Goal: Task Accomplishment & Management: Complete application form

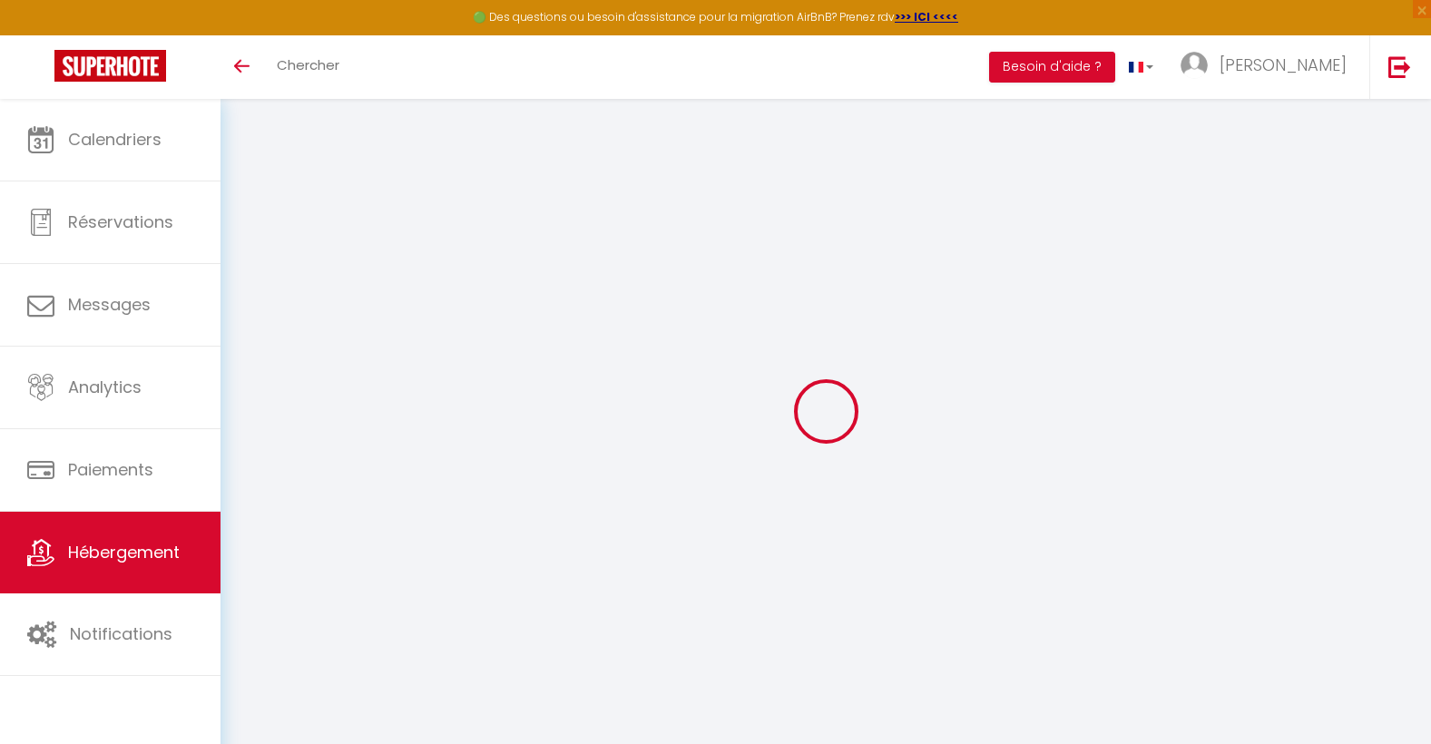
checkbox input "false"
checkbox input "true"
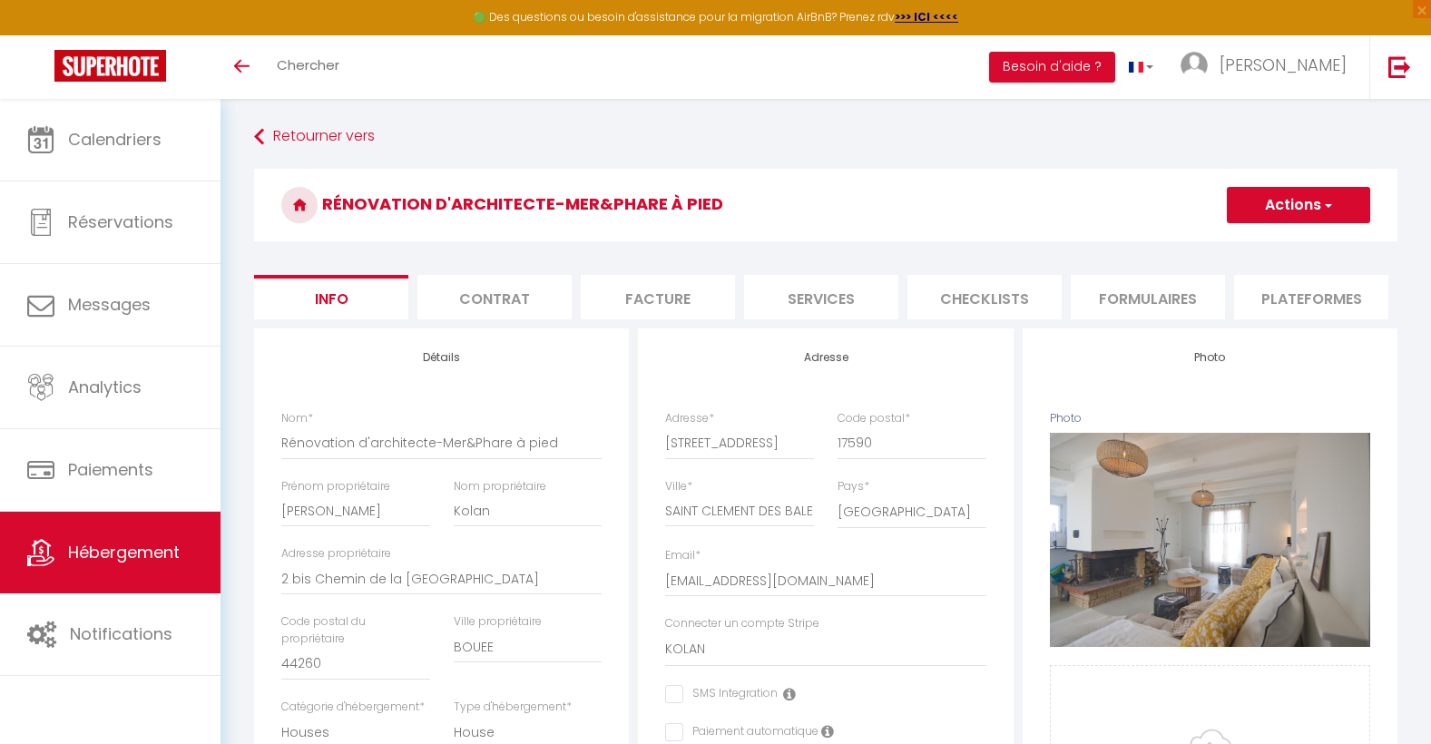
click at [112, 560] on span "Hébergement" at bounding box center [124, 552] width 112 height 23
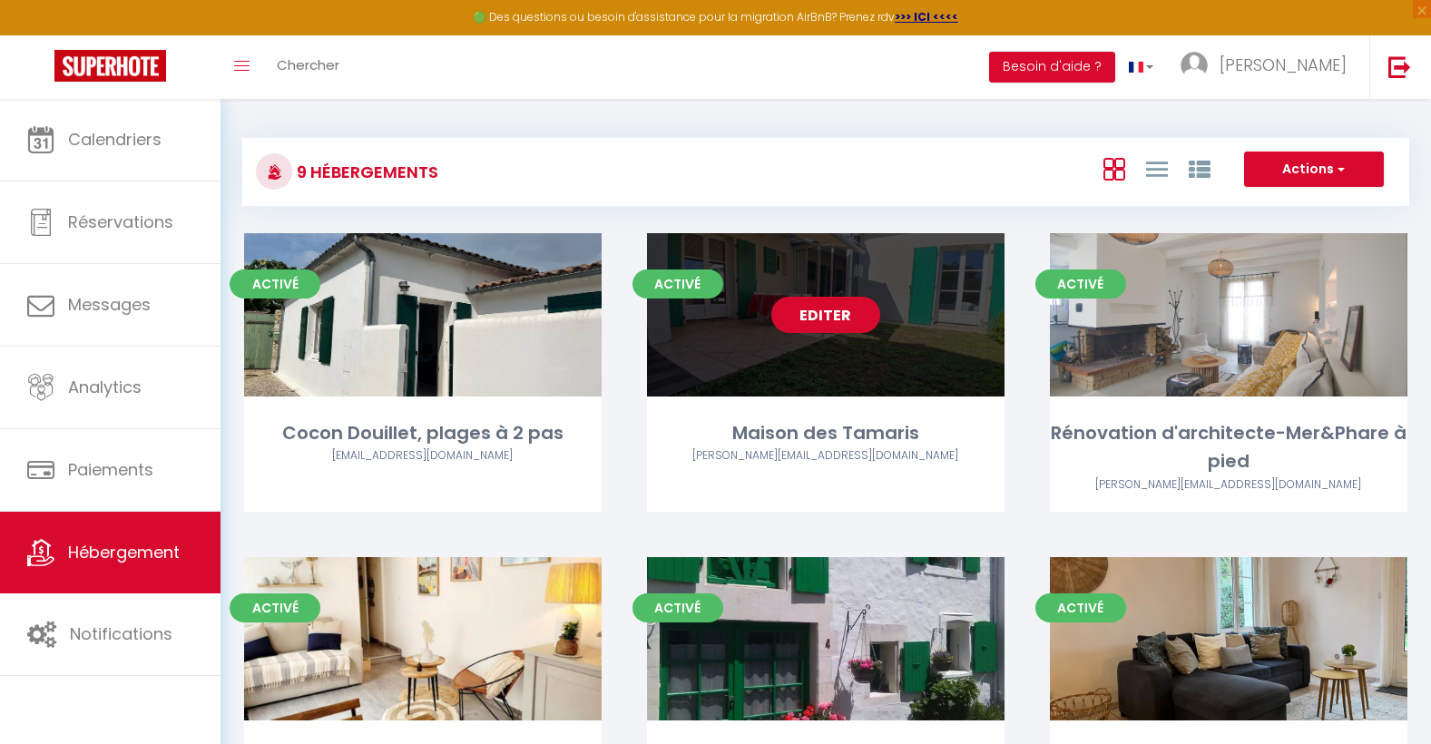
click at [819, 314] on link "Editer" at bounding box center [825, 315] width 109 height 36
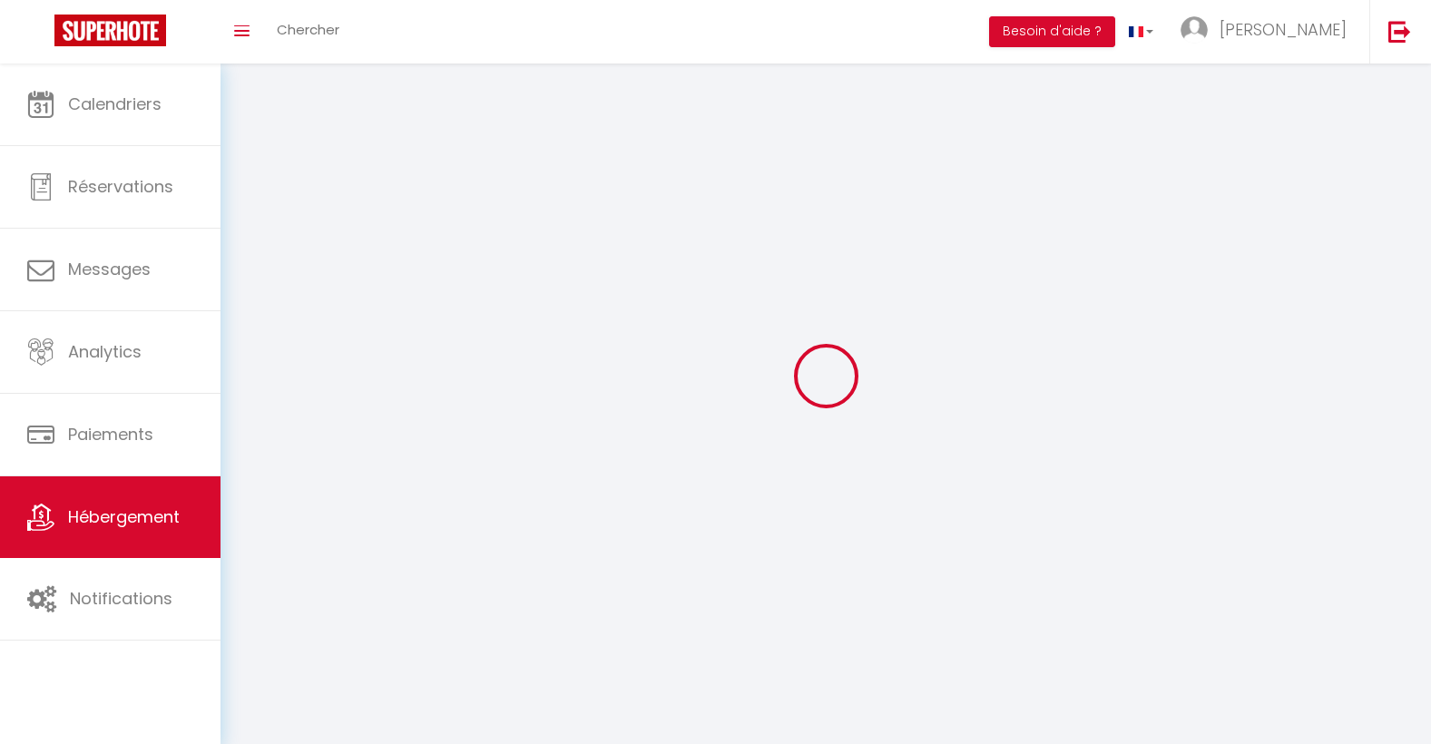
select select
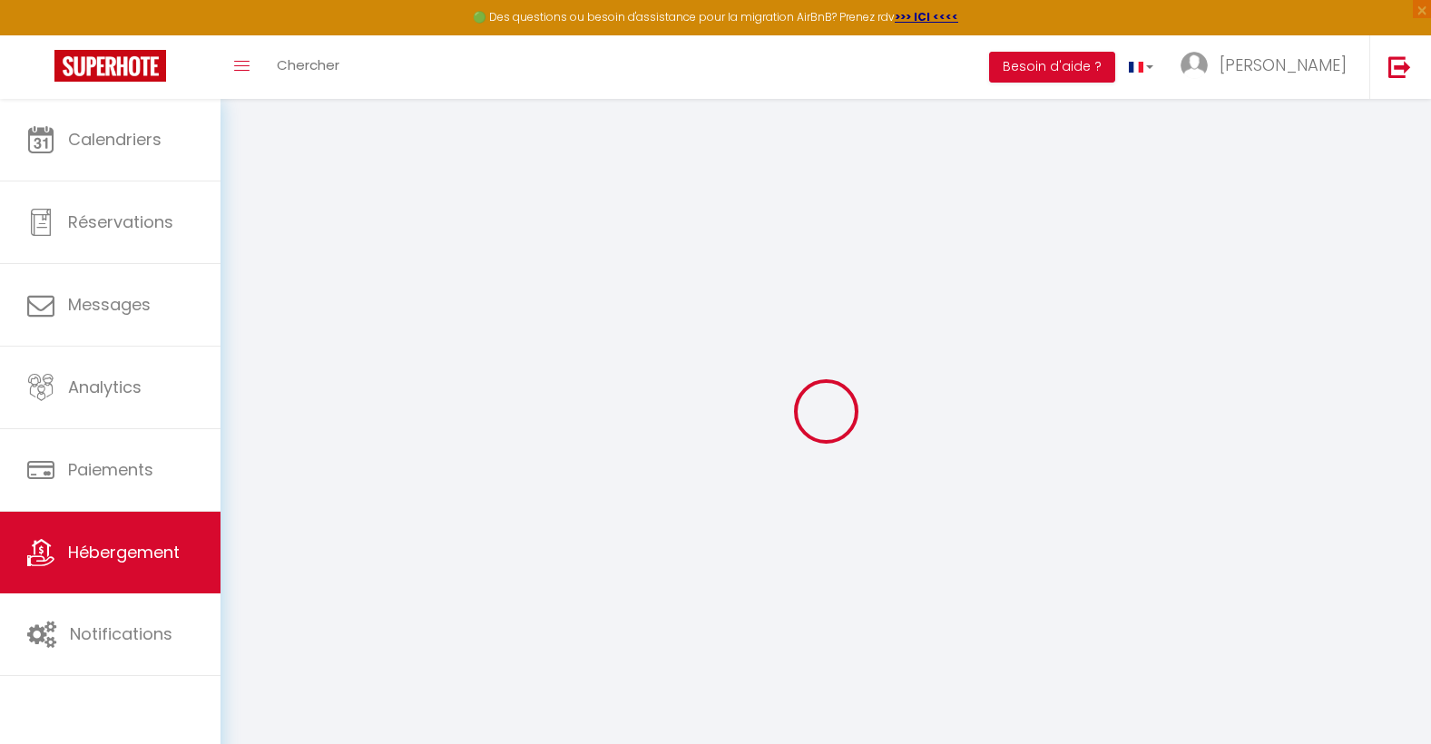
select select
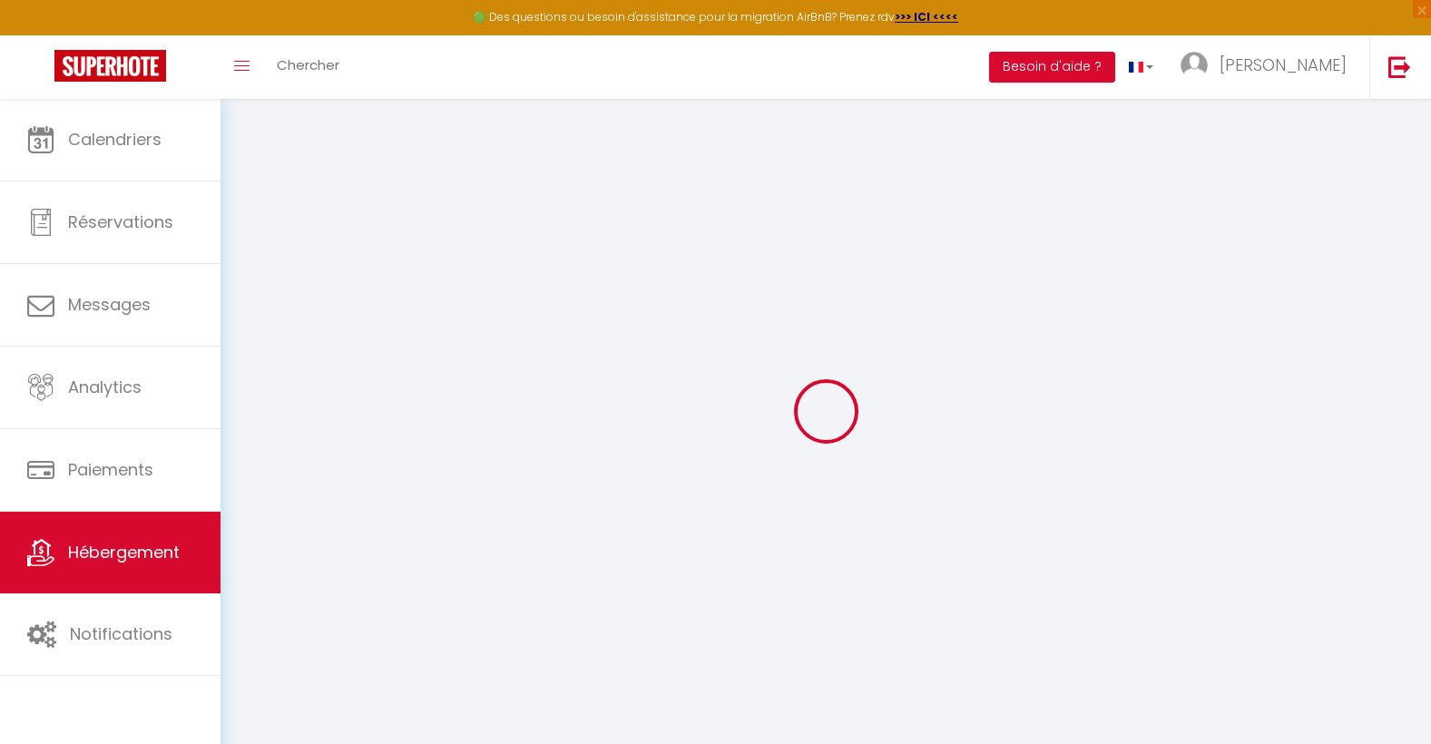
select select
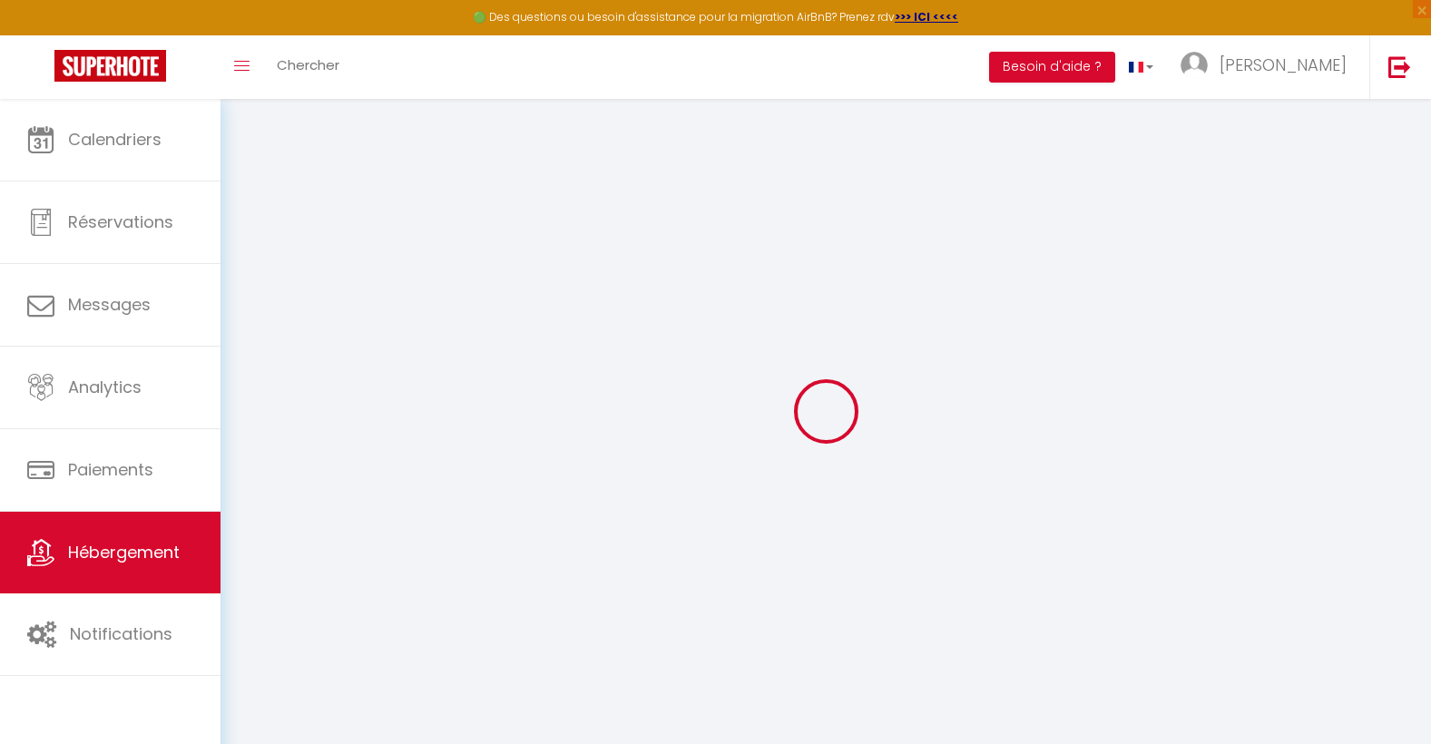
select select "+ 20 %"
select select "+ 30 %"
select select "+ 5 %"
select select
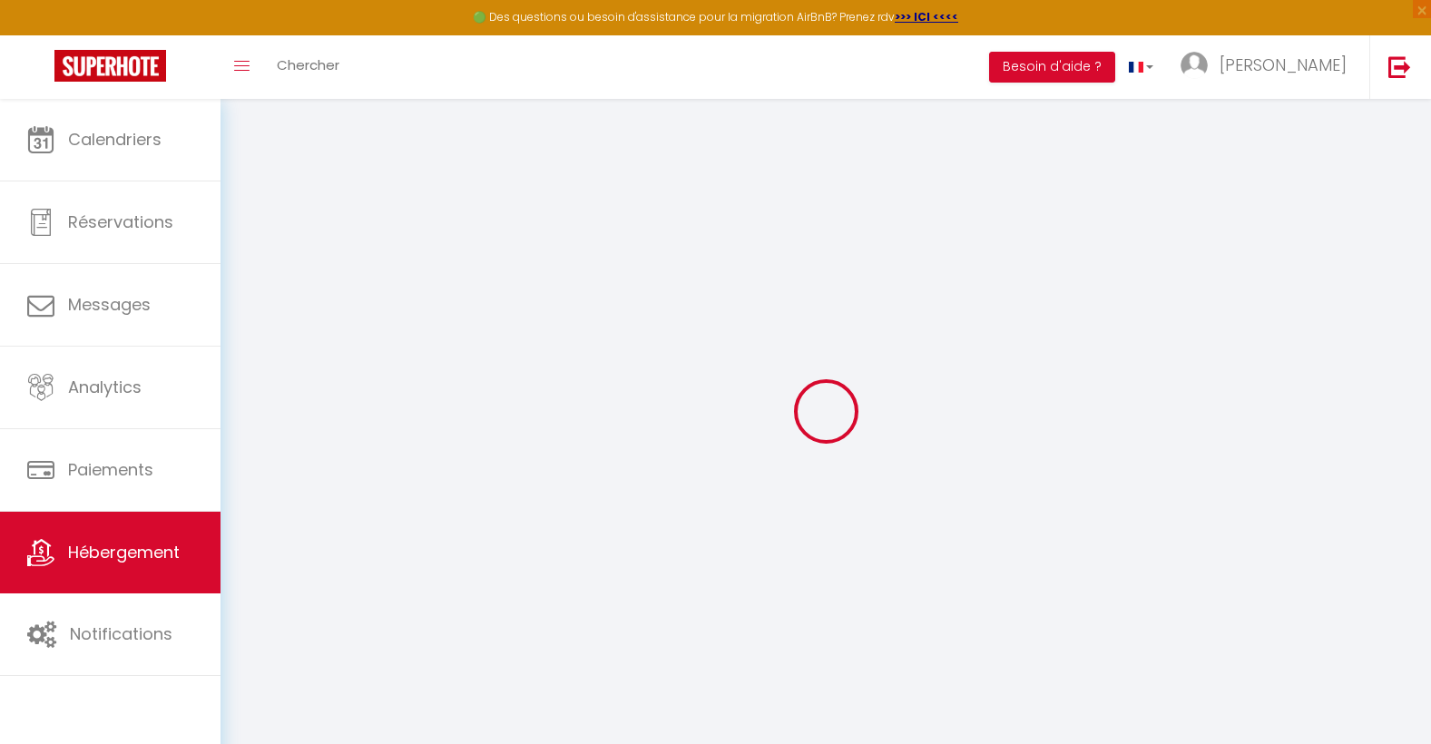
select select "22511-1523926699866869227"
select select
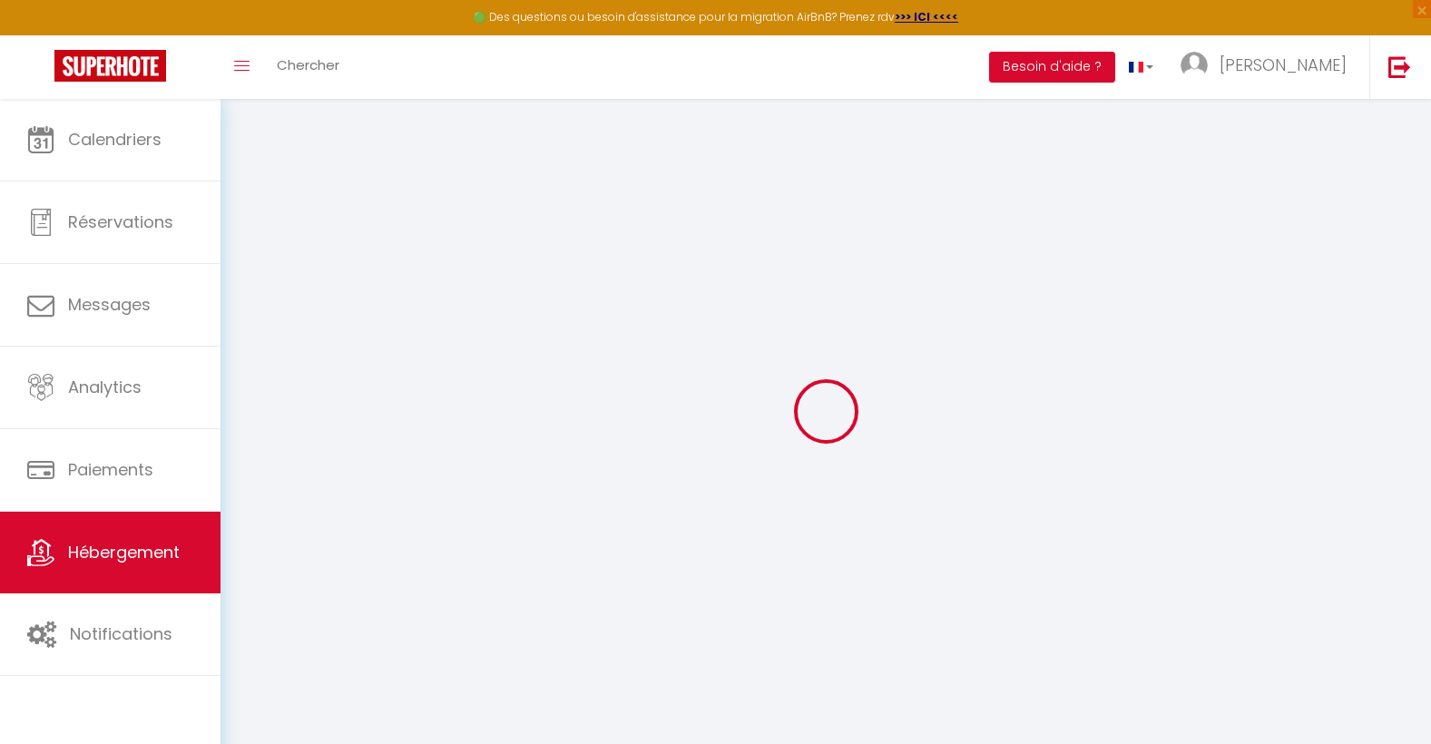
select select
checkbox input "false"
checkbox input "true"
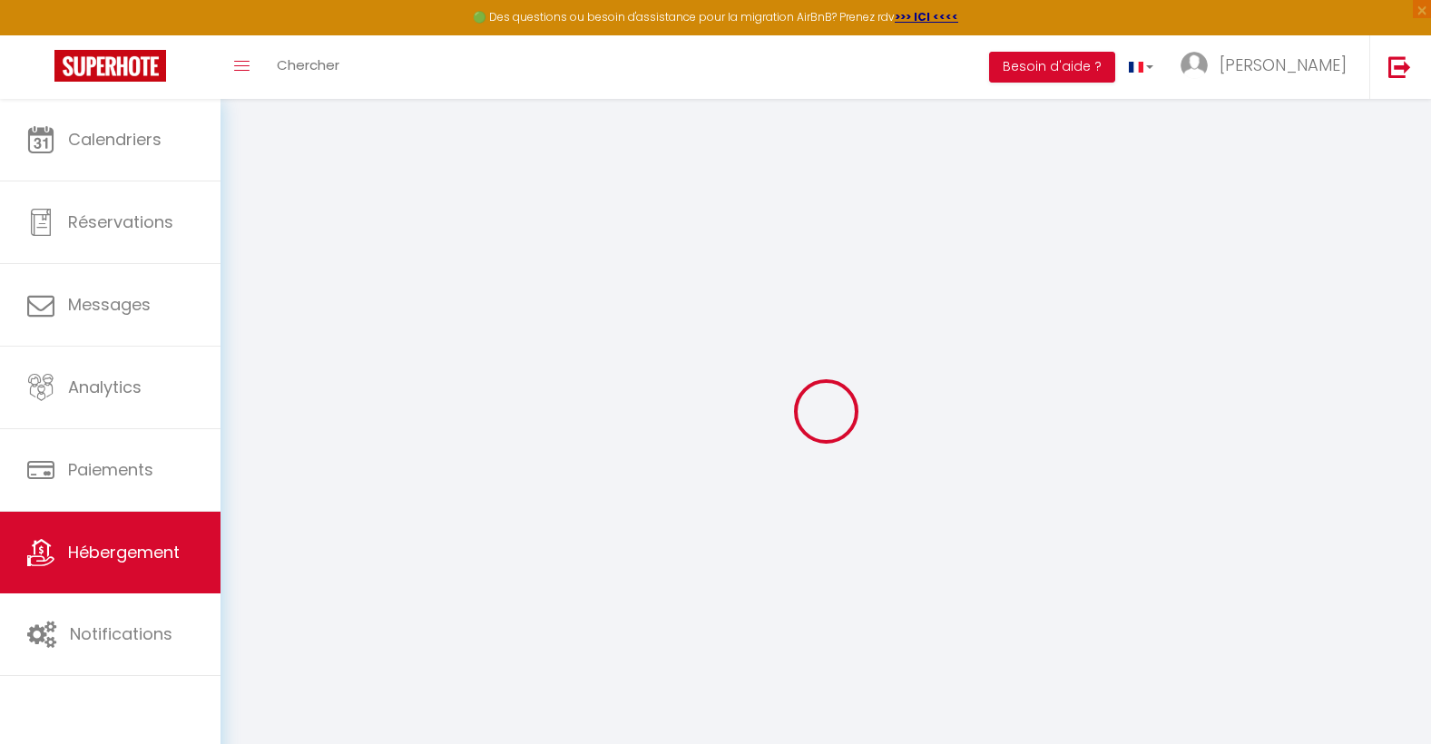
select select
select select "EUR"
select select
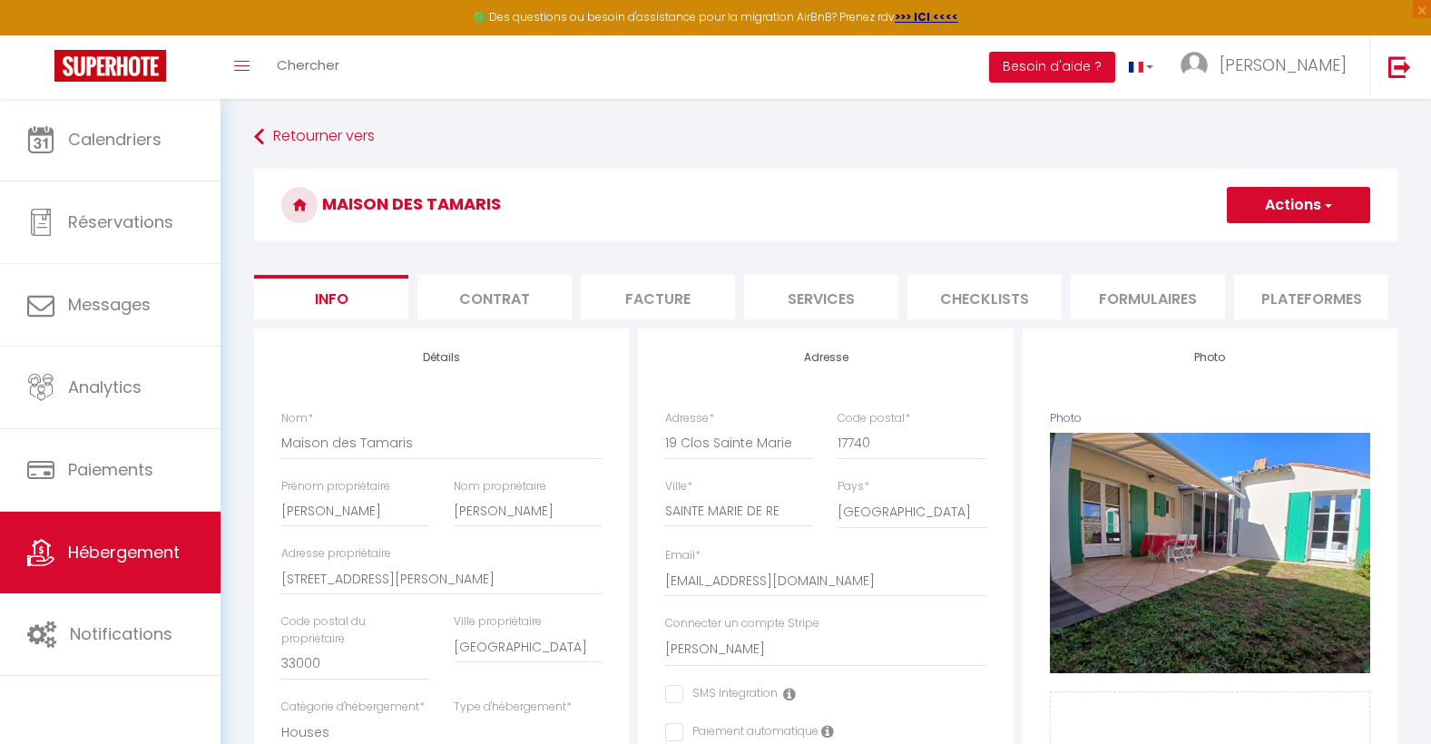
click at [1310, 299] on li "Plateformes" at bounding box center [1311, 297] width 154 height 44
select select
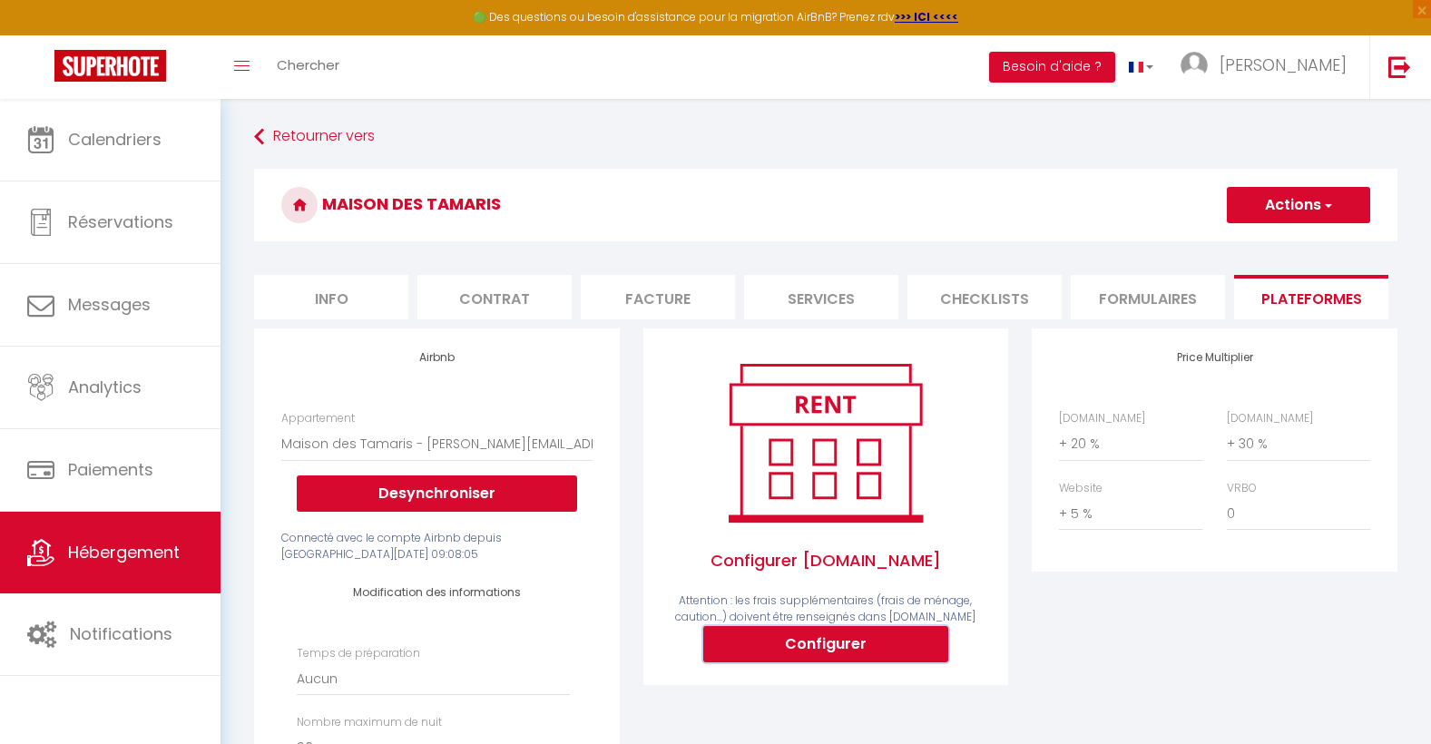
click at [852, 655] on button "Configurer" at bounding box center [825, 644] width 245 height 36
select select
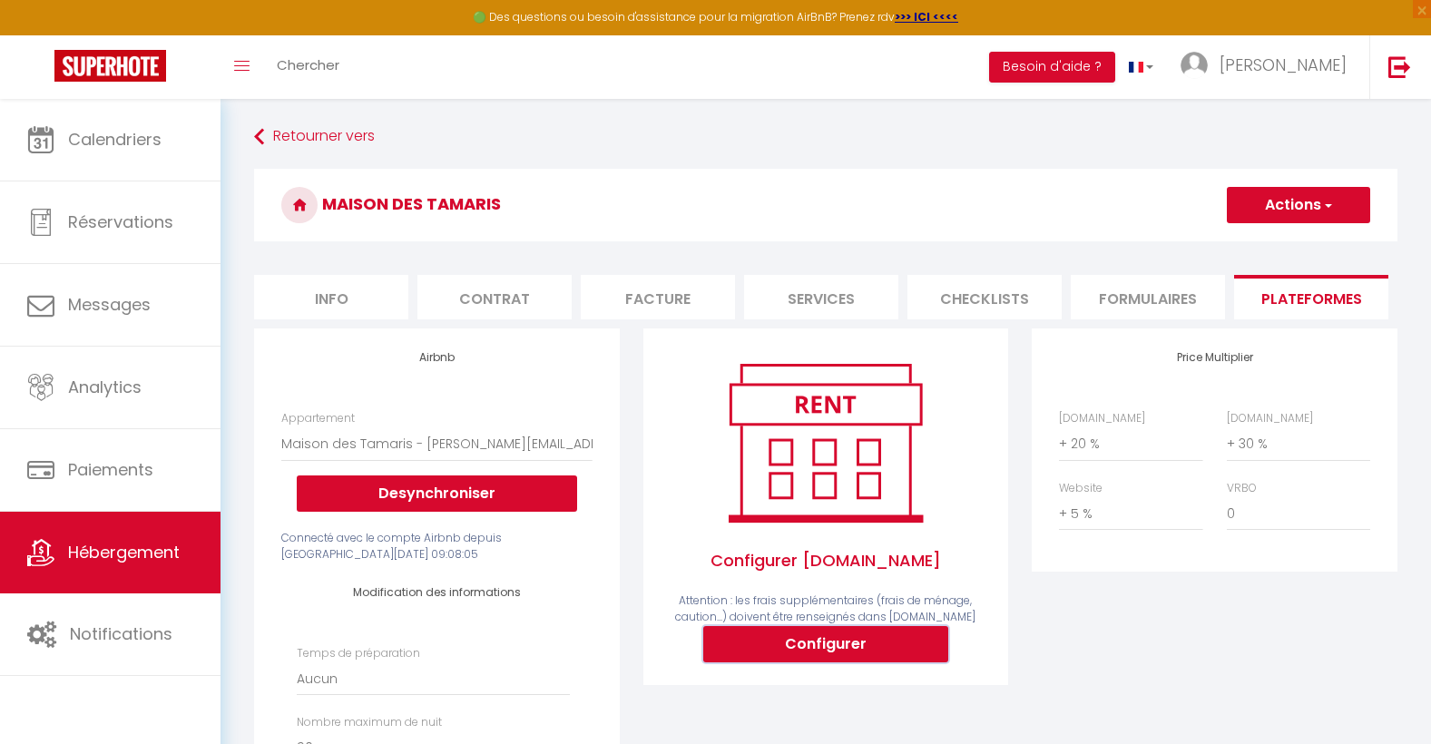
type input "[PERSON_NAME][EMAIL_ADDRESS][PERSON_NAME][DOMAIN_NAME]"
type input "[EMAIL_ADDRESS][DOMAIN_NAME]"
select select
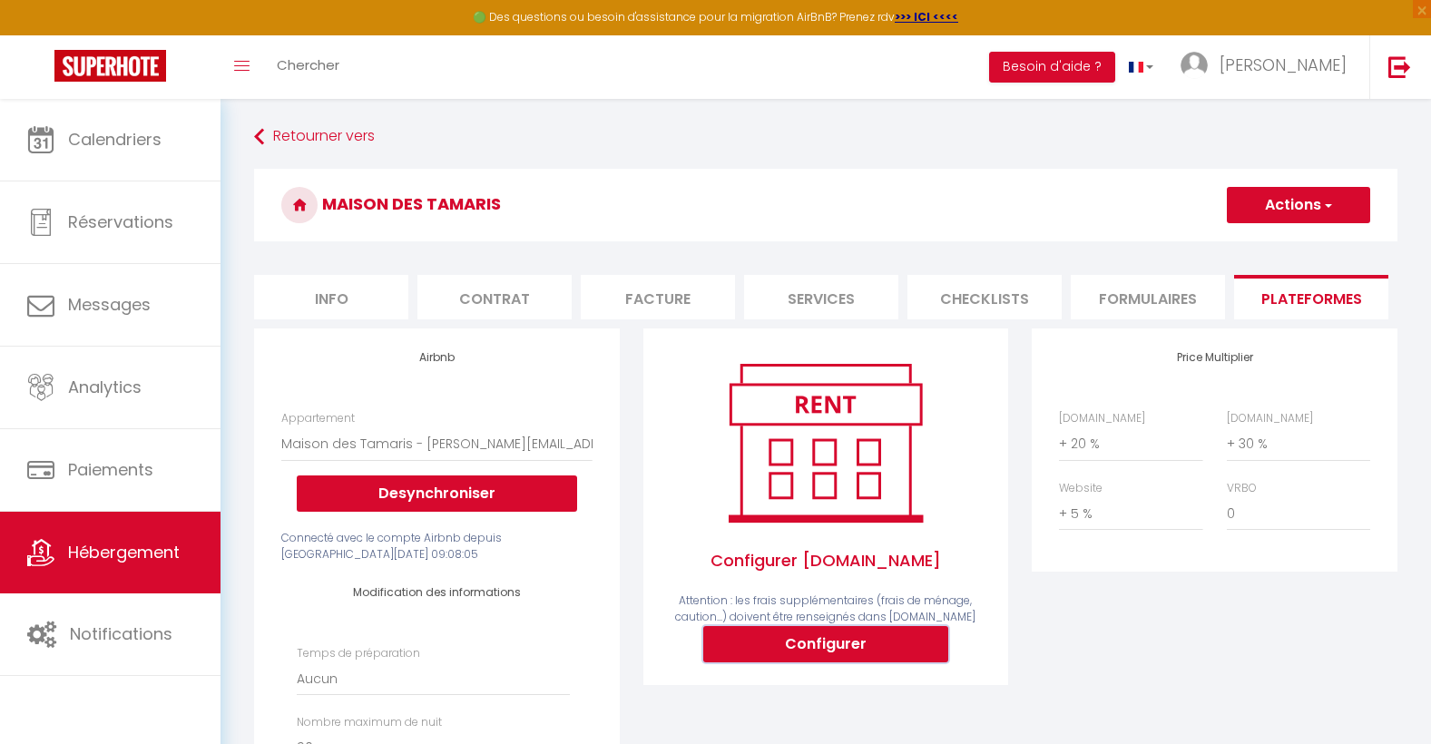
select select
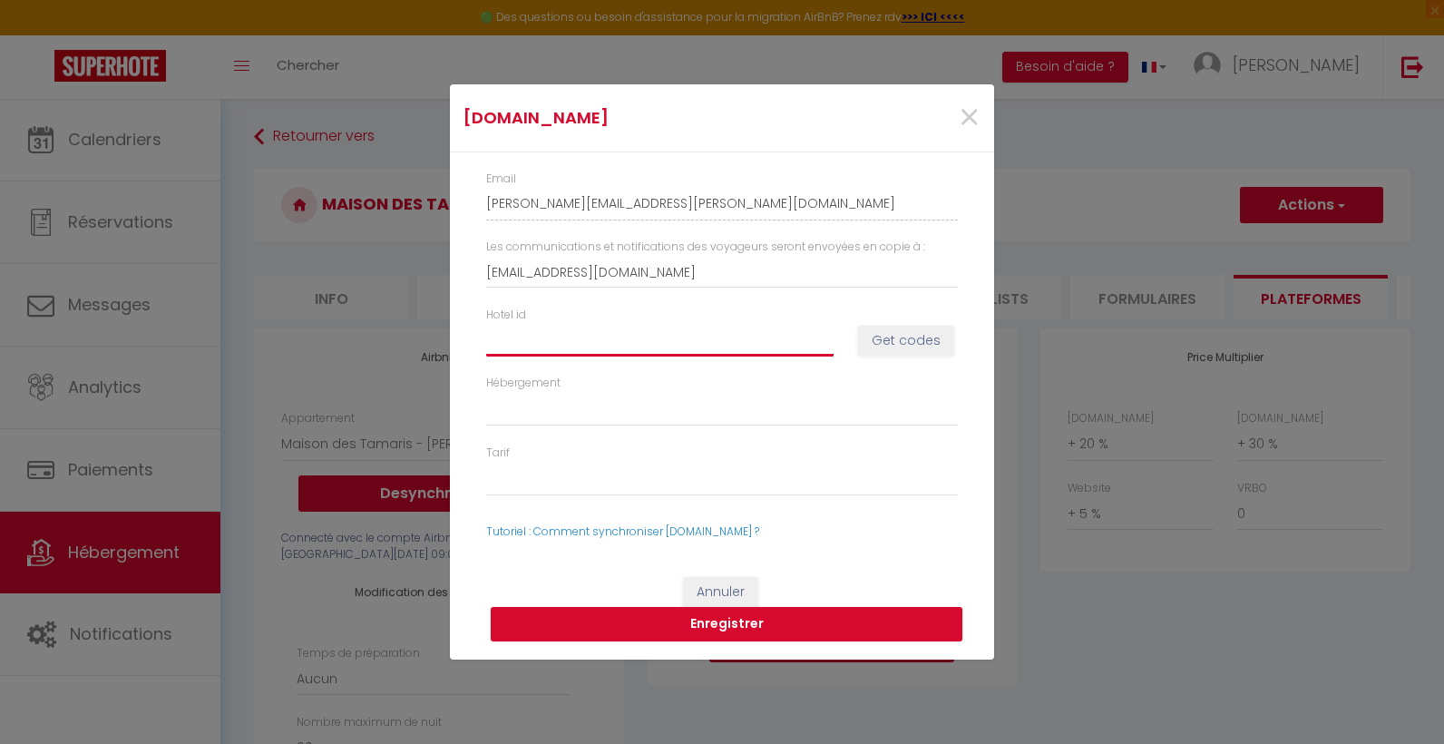
click at [745, 347] on input "Hotel id" at bounding box center [659, 340] width 347 height 33
type input "&"
select select
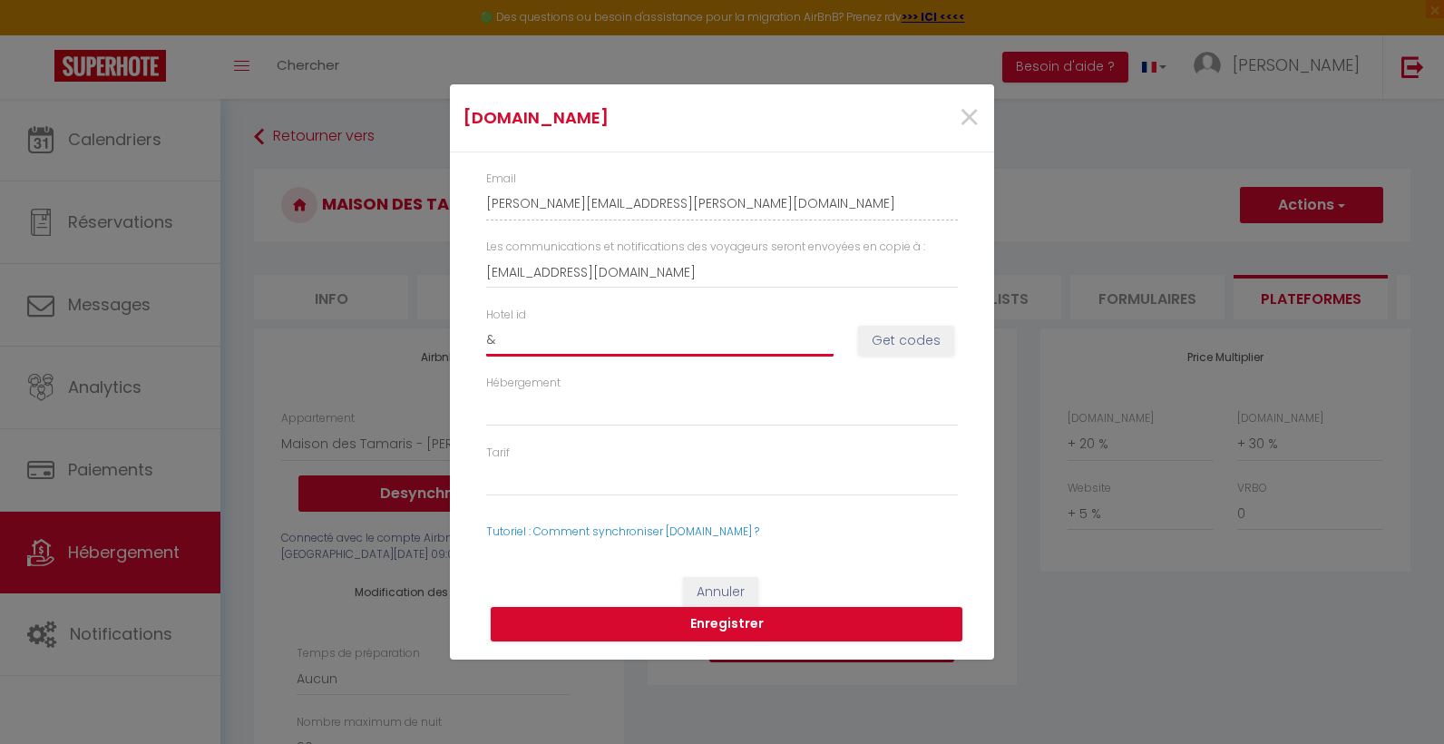
select select
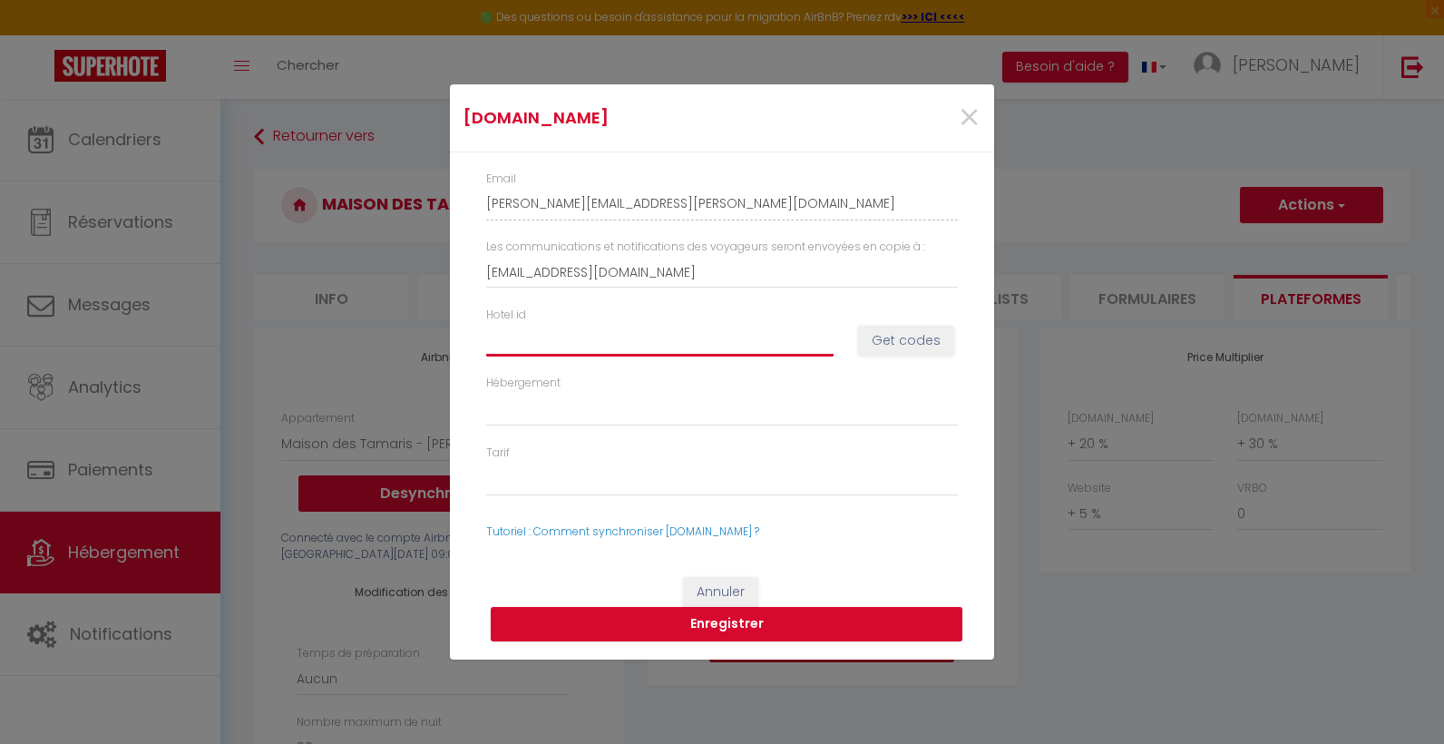
type input "1"
select select
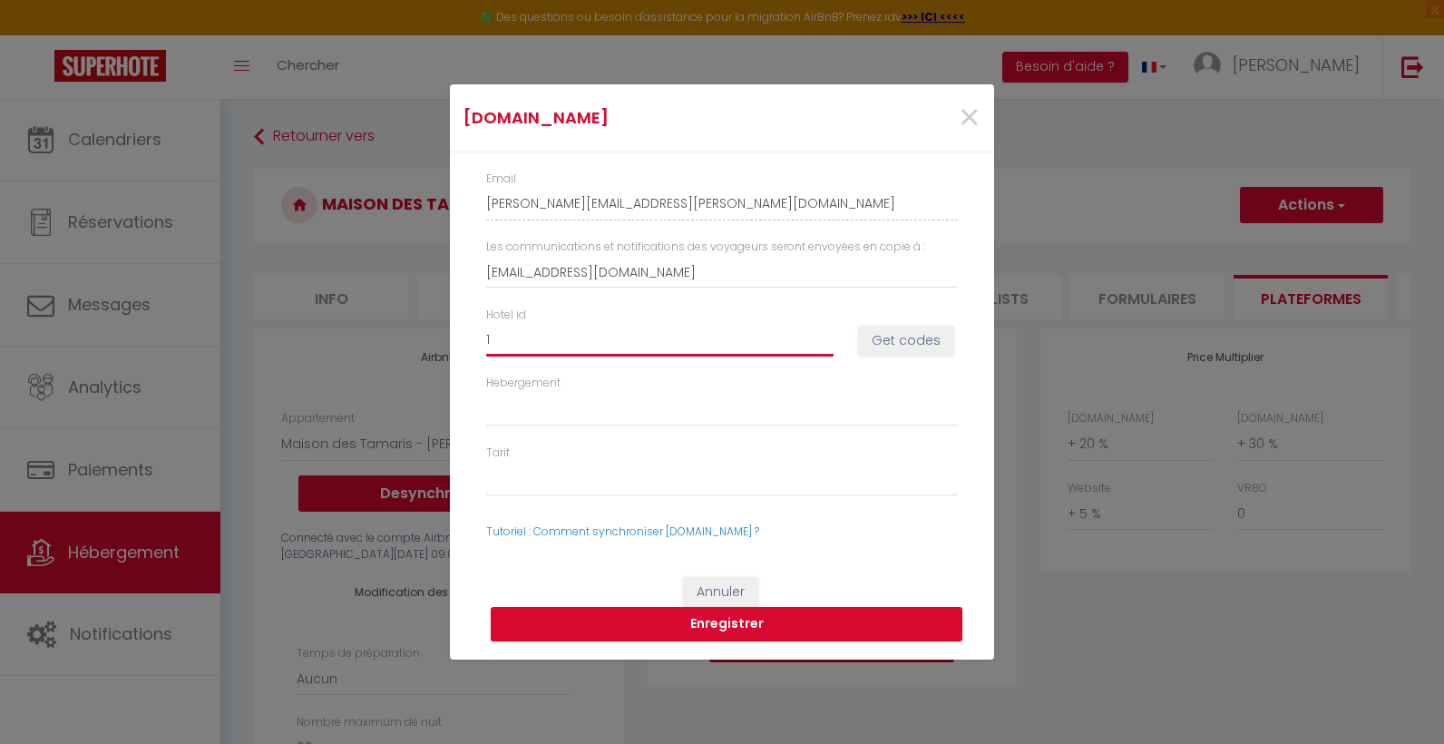
type input "15"
select select
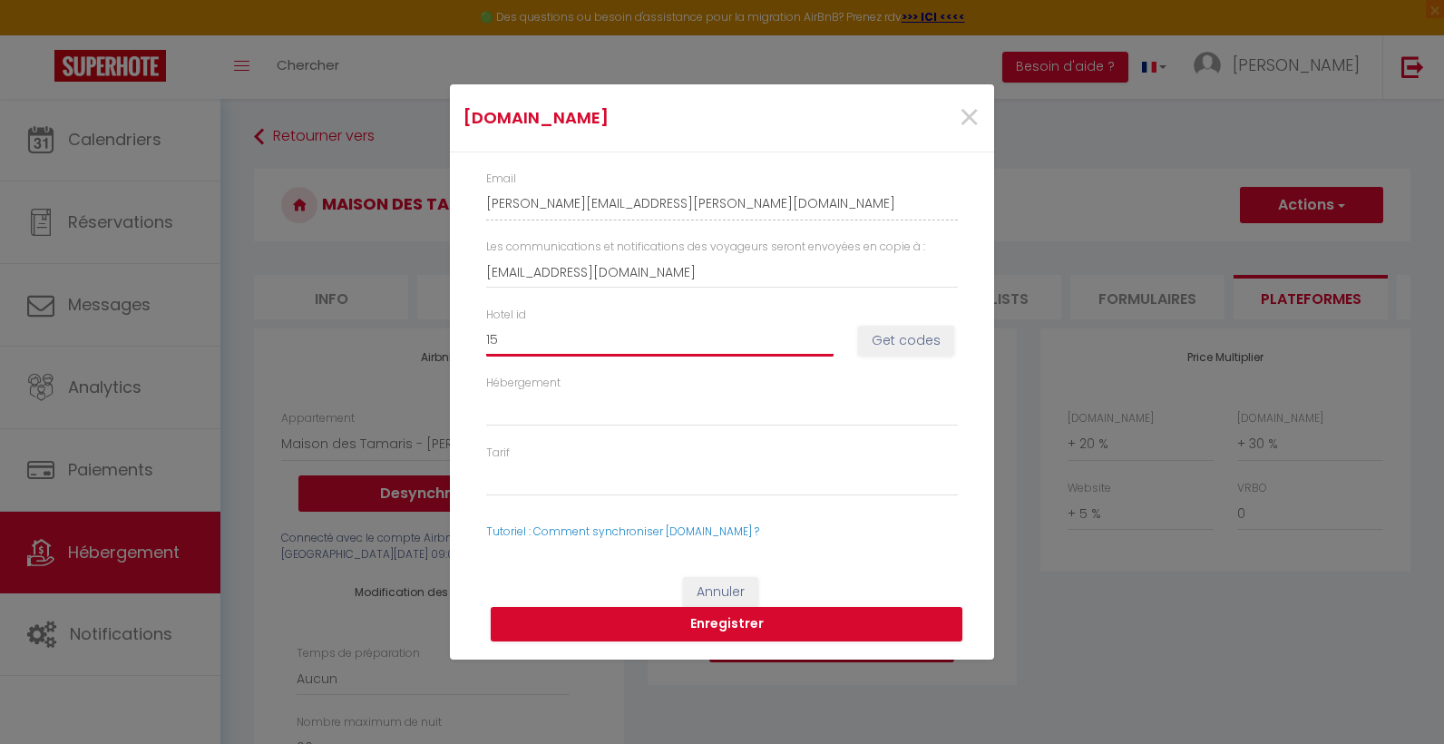
type input "150"
select select
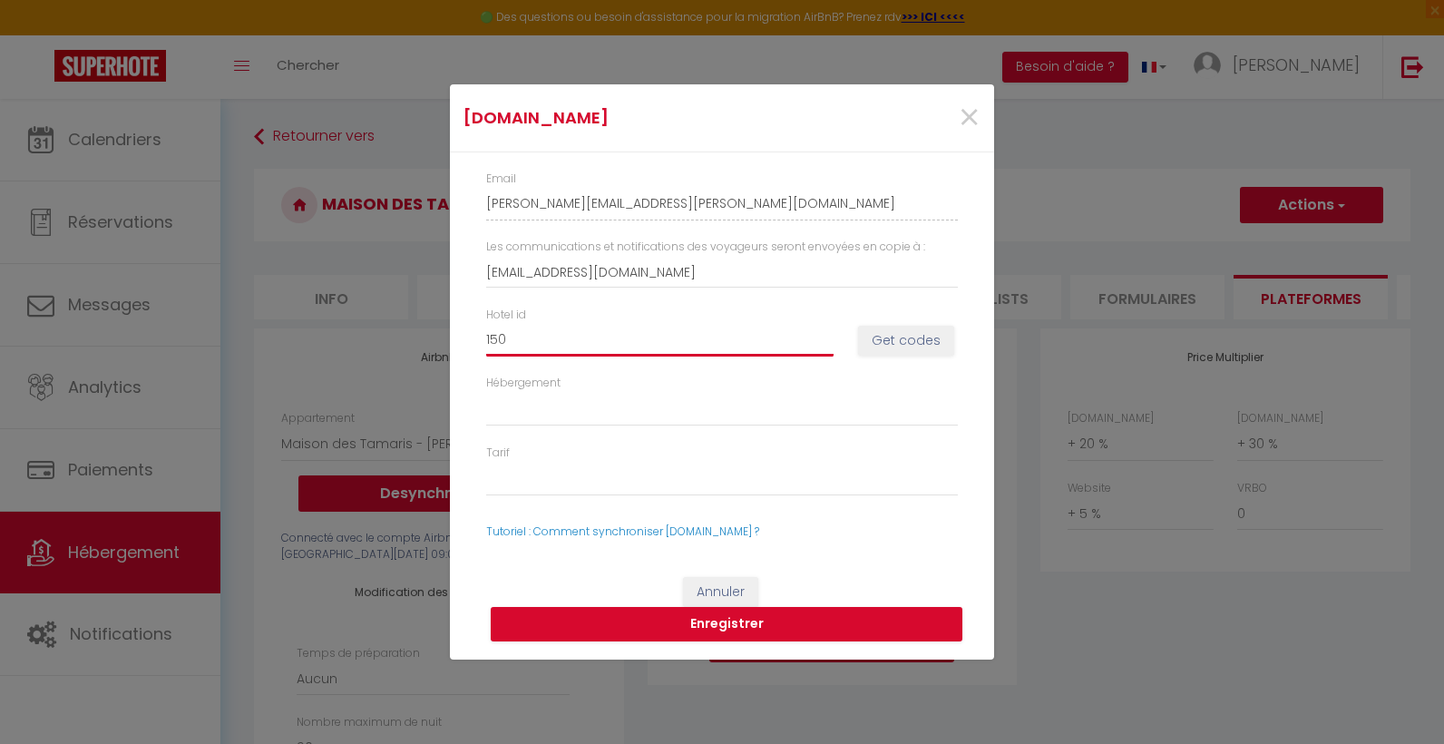
type input "1508"
select select
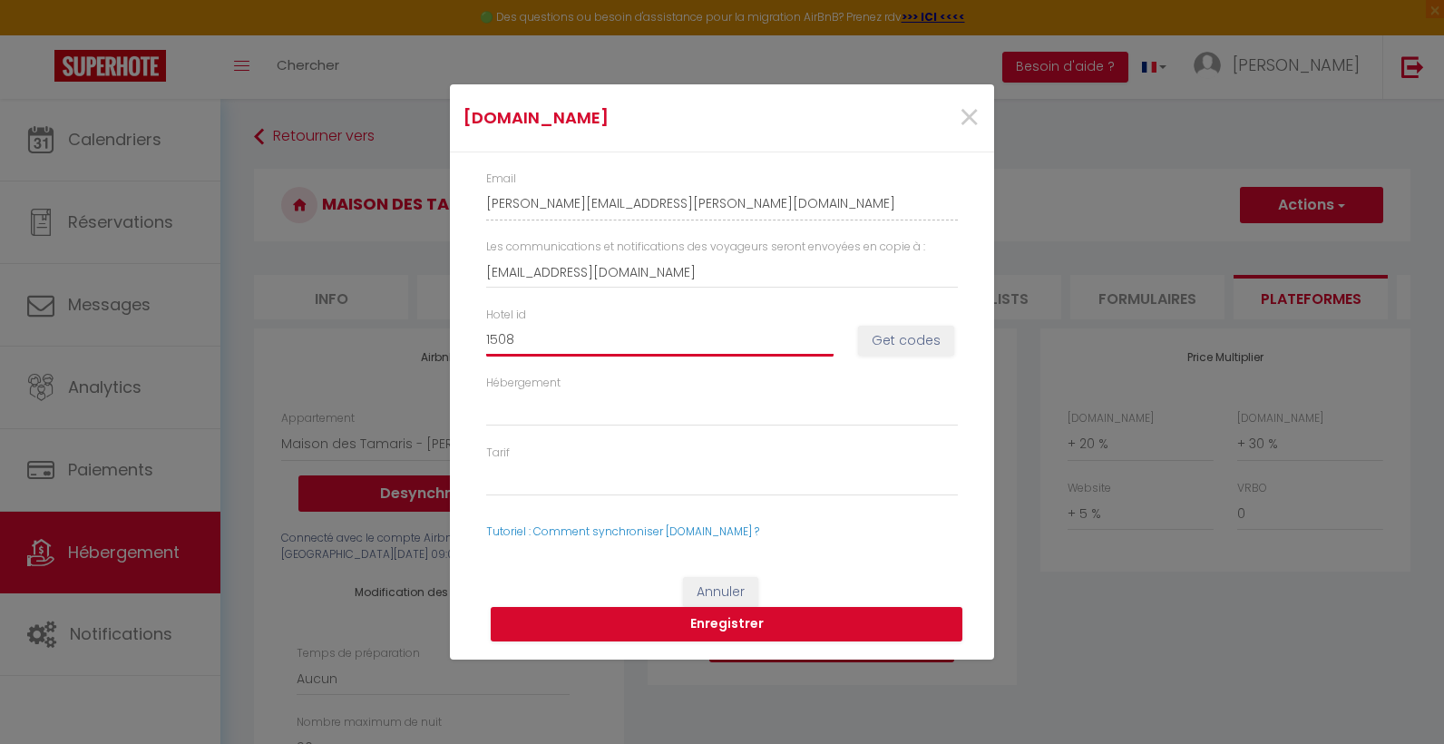
type input "15088"
select select
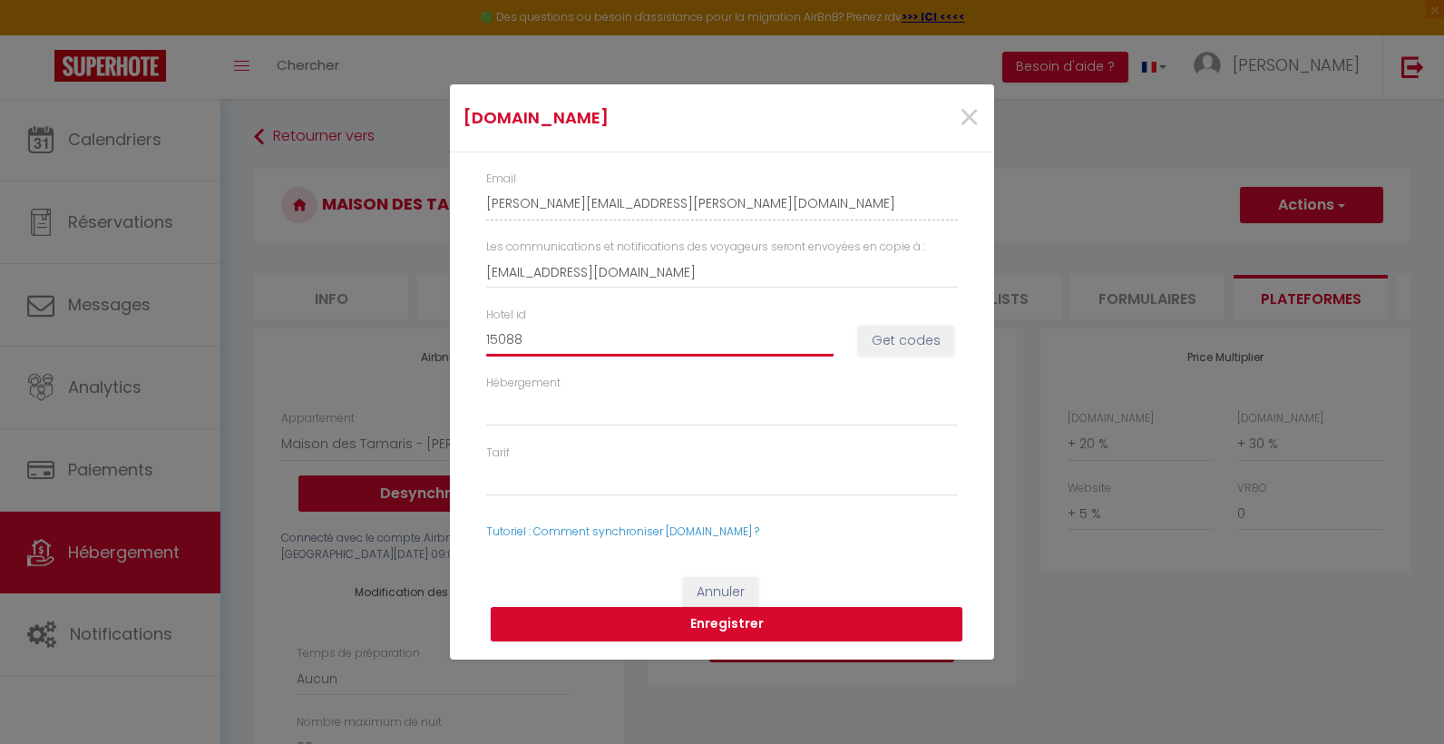
type input "15088&"
select select
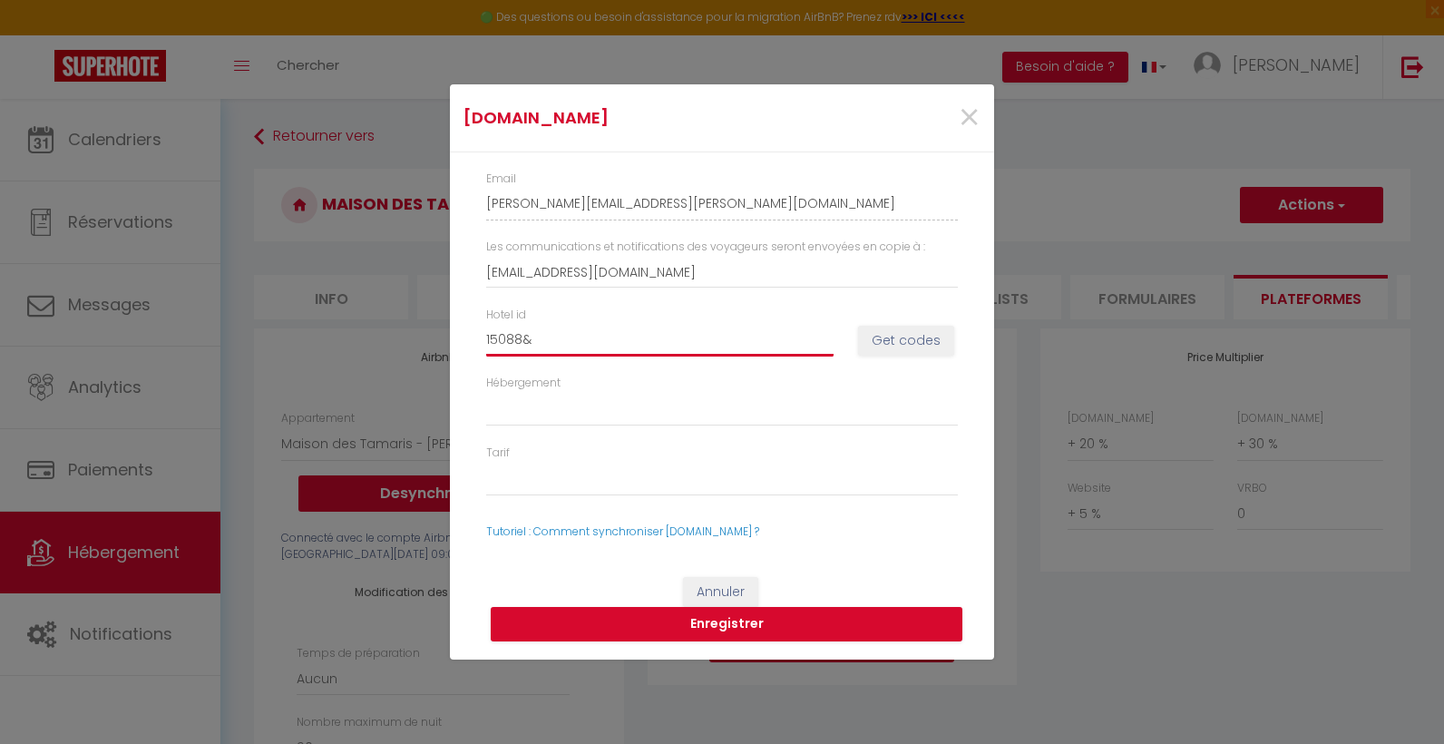
type input "15088"
select select
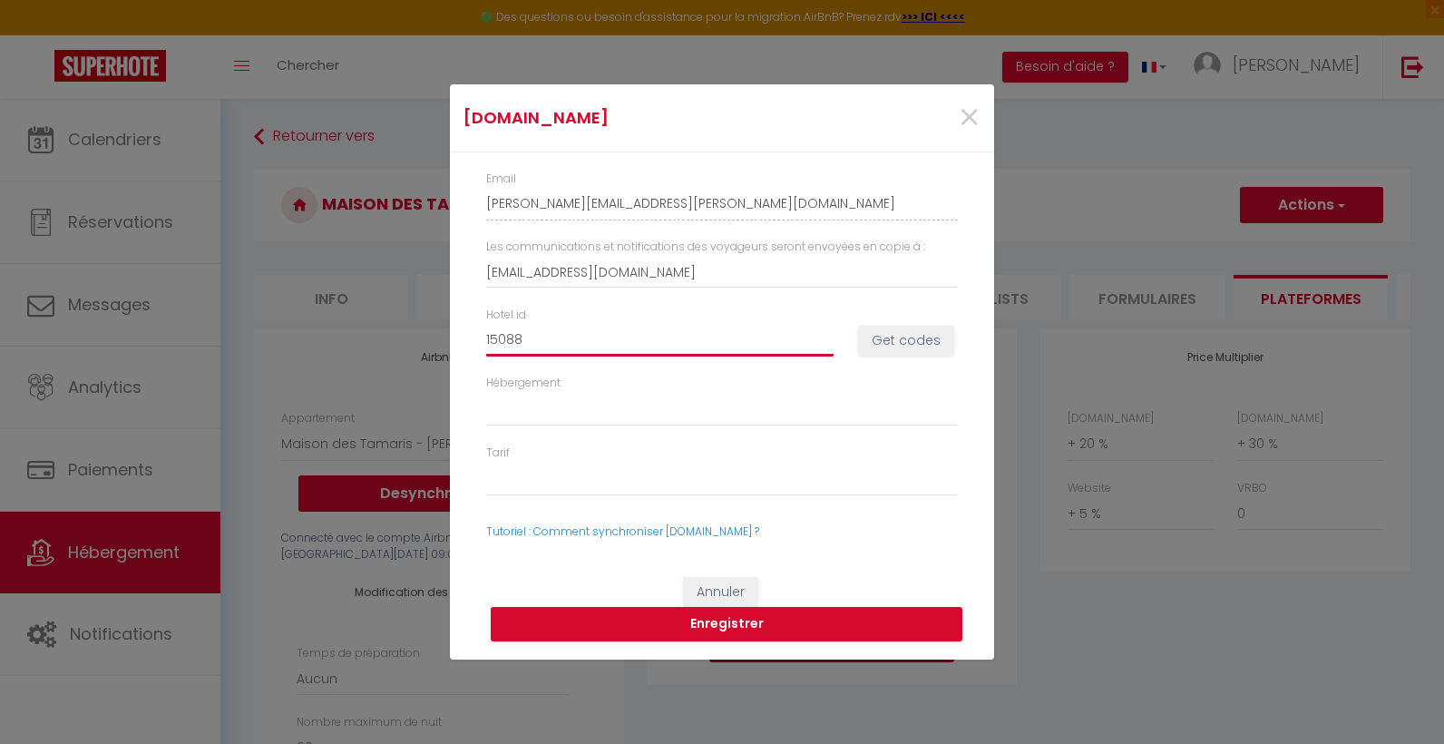
type input "150881"
select select
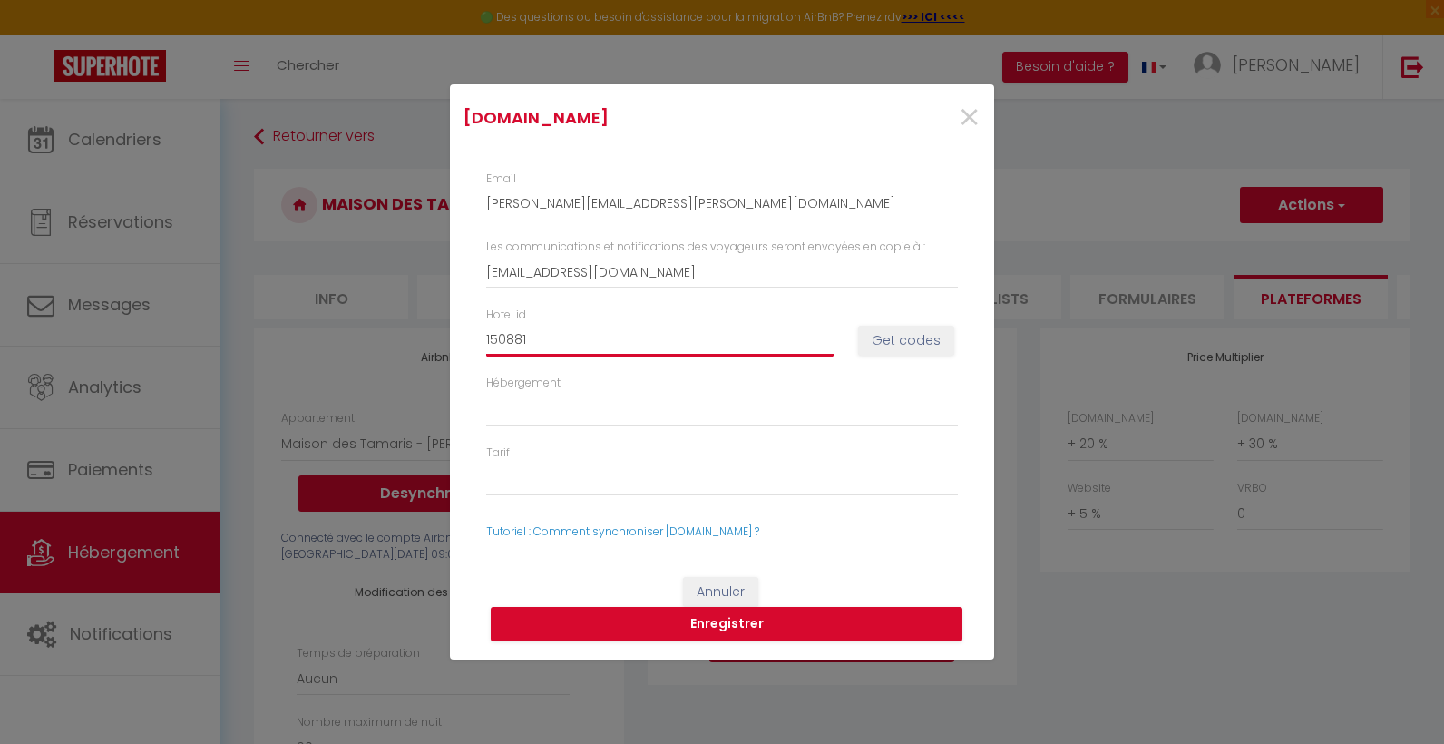
type input "1508819"
select select
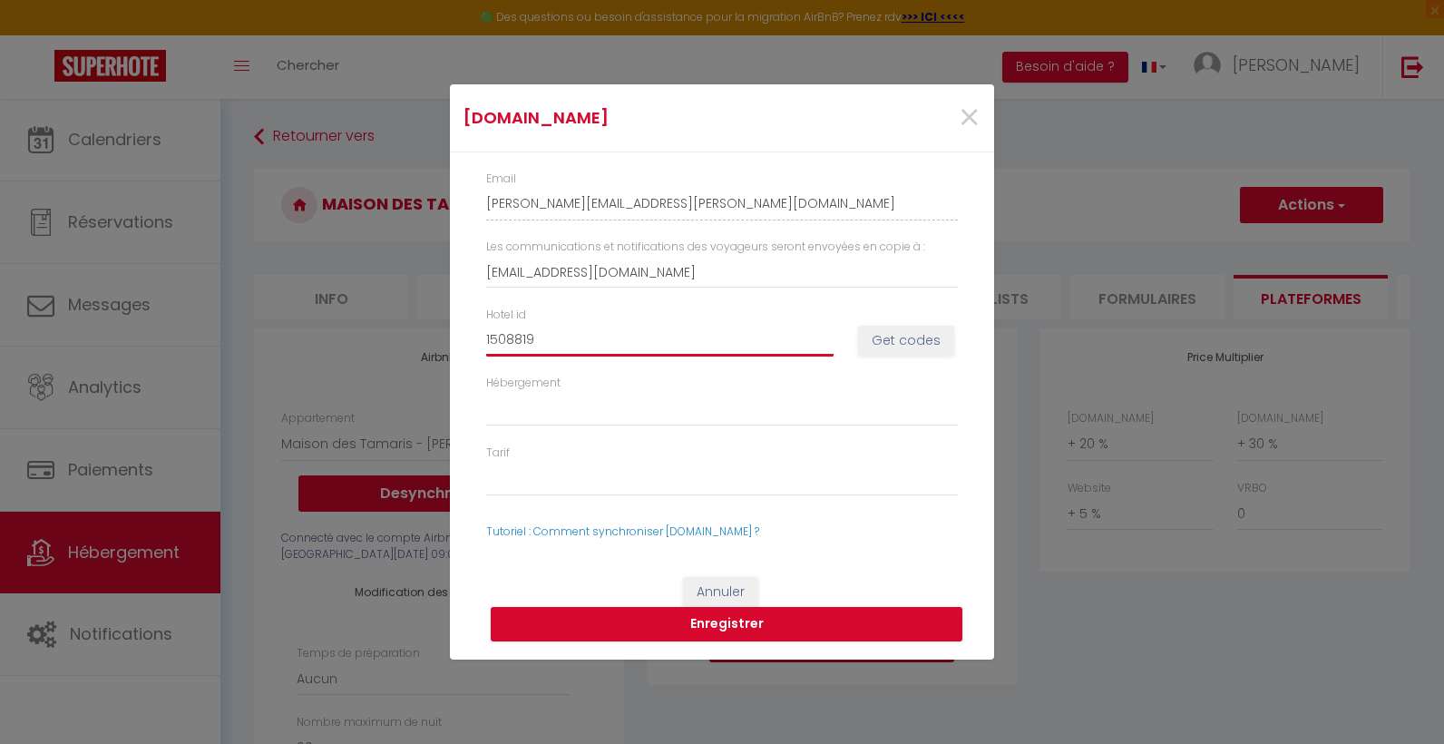
type input "15088192"
select select
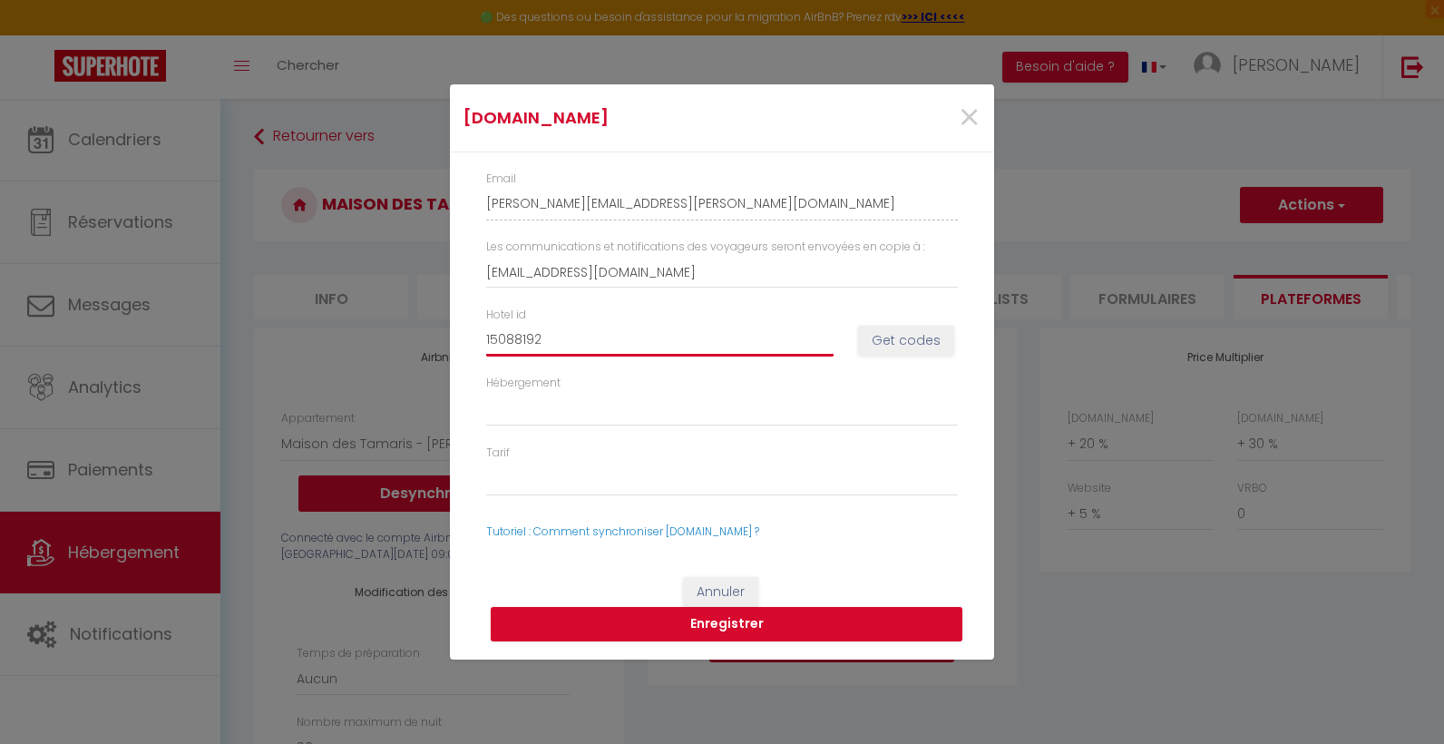
type input "15088192"
click at [895, 341] on button "Get codes" at bounding box center [906, 341] width 96 height 31
select select
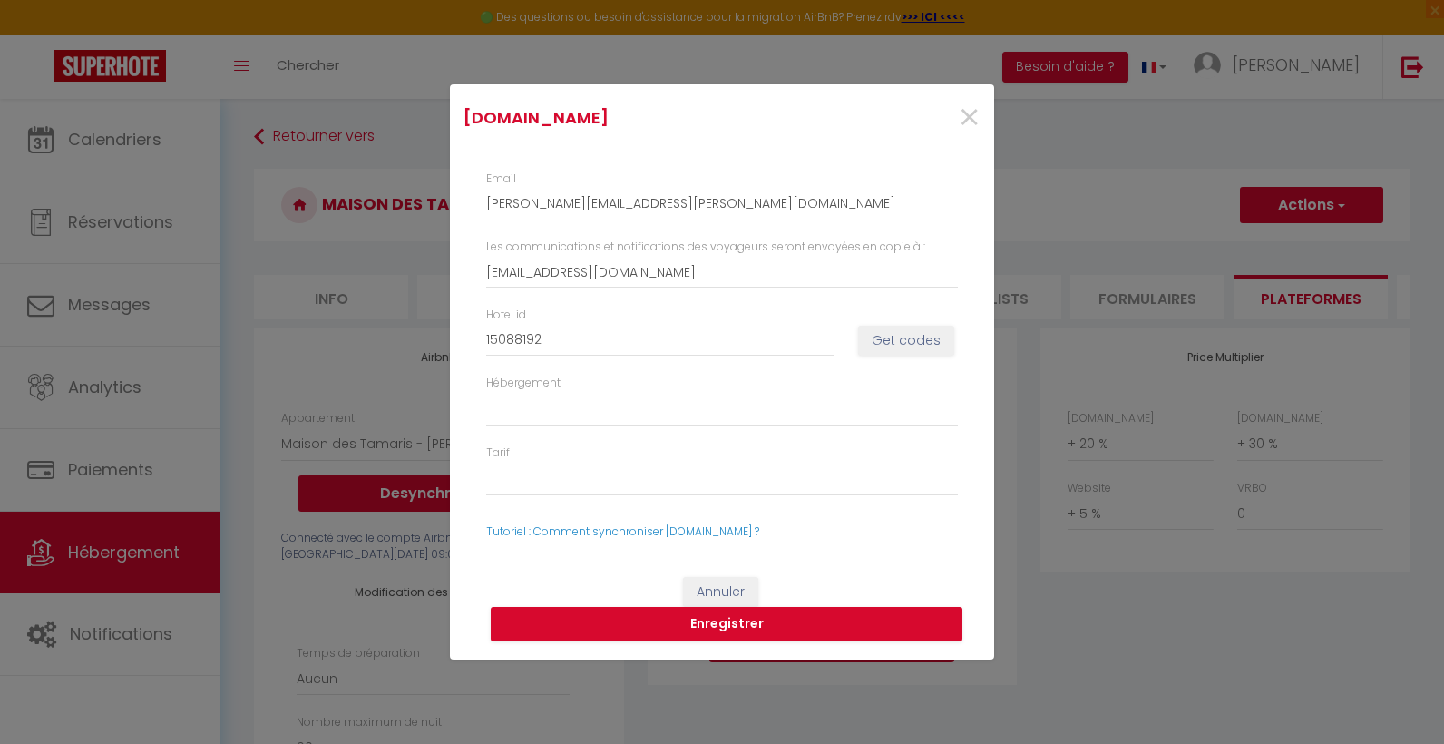
select select
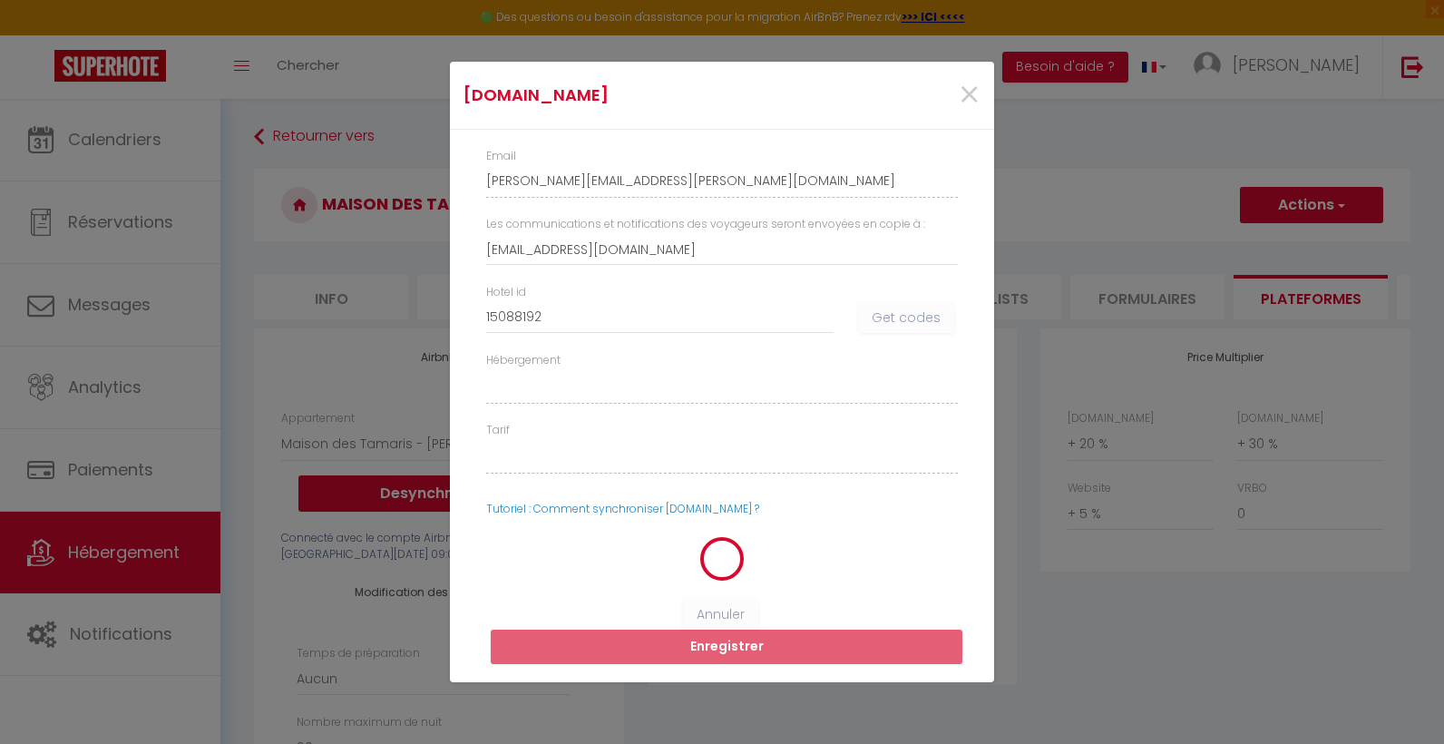
select select
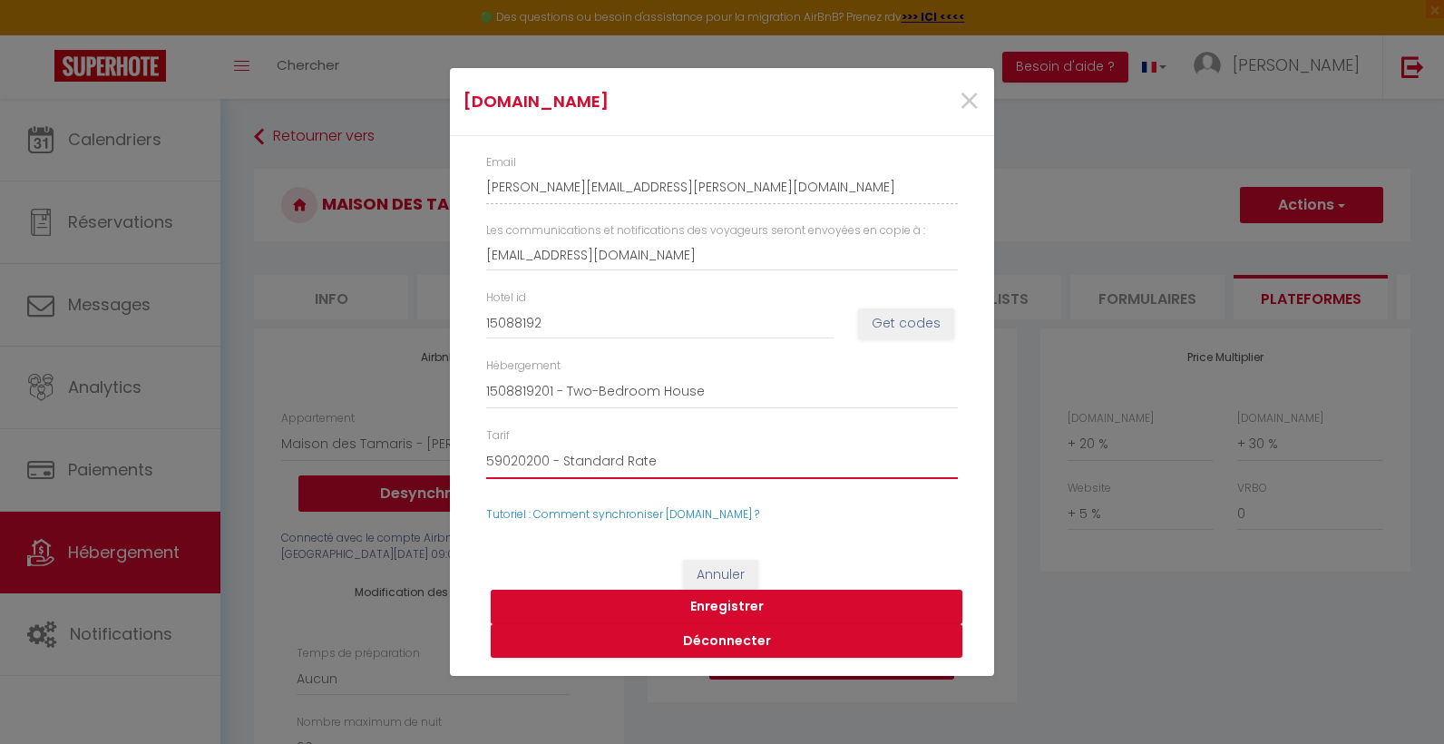
click at [754, 461] on select "59020200 - Standard Rate 59020201 - Non-refundable Rate-Two-Bedroom House-15088…" at bounding box center [722, 461] width 472 height 34
click at [486, 444] on select "59020200 - Standard Rate 59020201 - Non-refundable Rate-Two-Bedroom House-15088…" at bounding box center [722, 461] width 472 height 34
click at [754, 606] on button "Enregistrer" at bounding box center [727, 607] width 472 height 34
select select
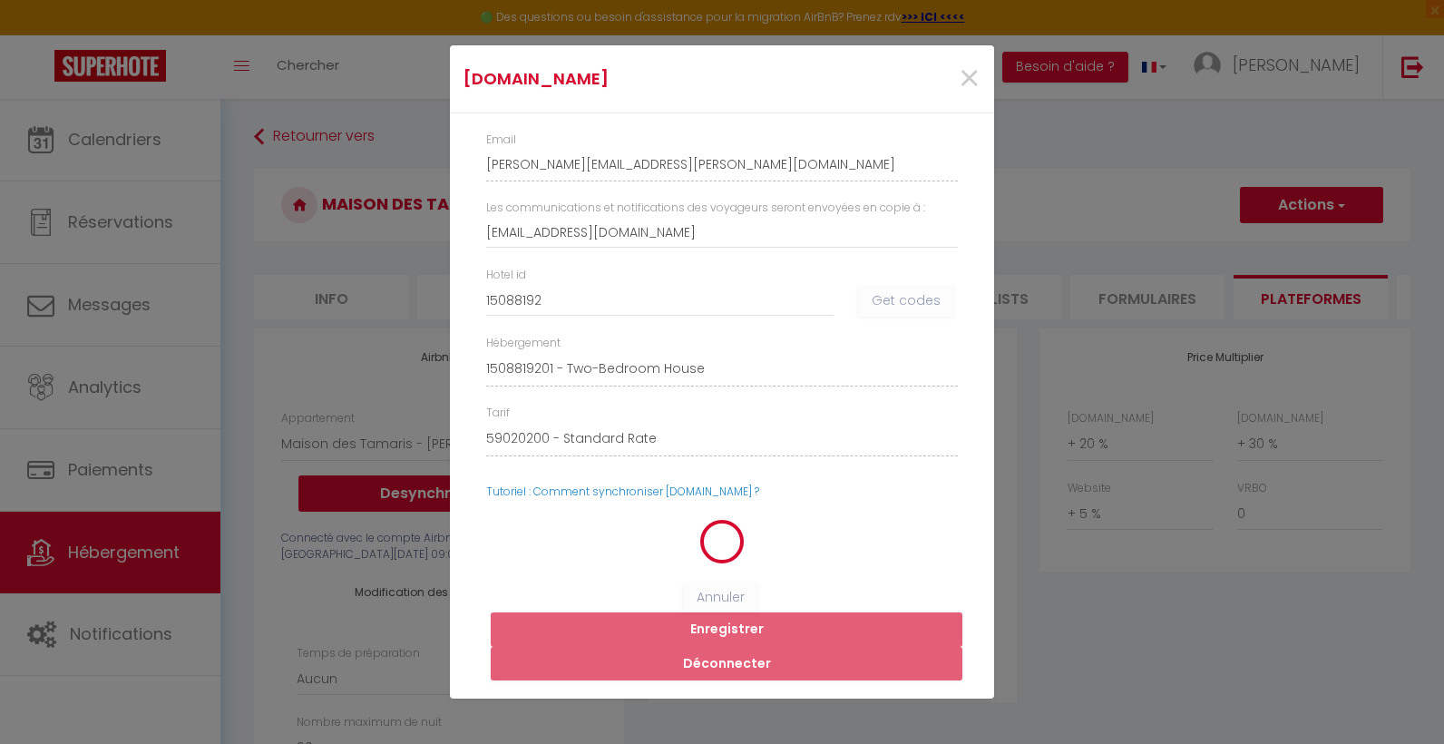
select select
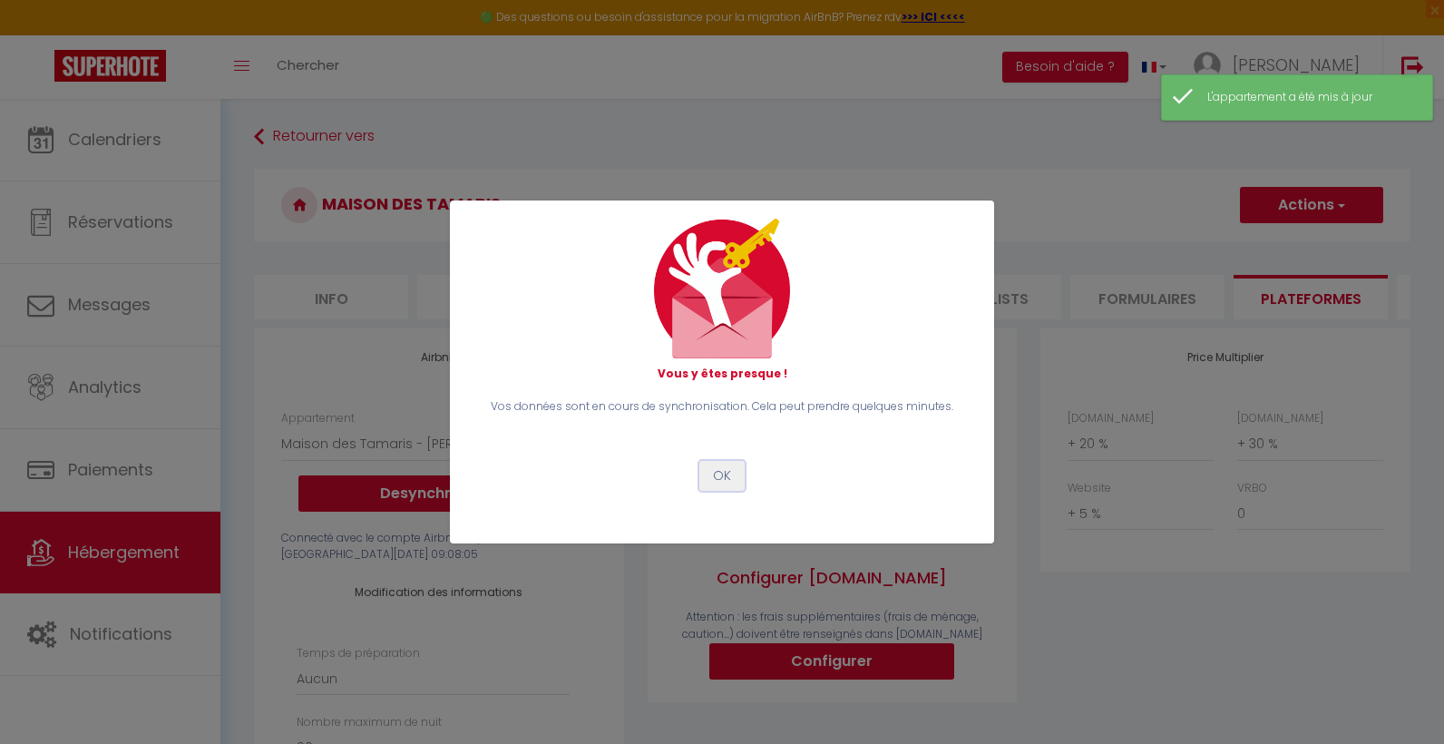
click at [718, 471] on button "OK" at bounding box center [721, 476] width 45 height 31
